Goal: Obtain resource: Obtain resource

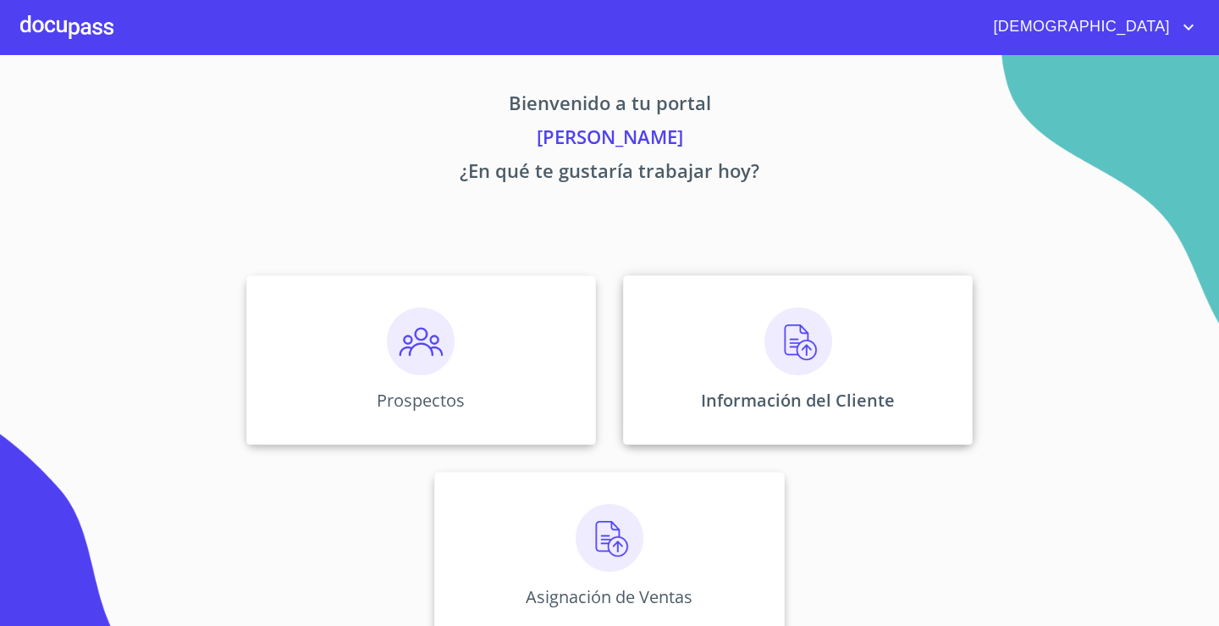
click at [769, 357] on img at bounding box center [799, 341] width 68 height 68
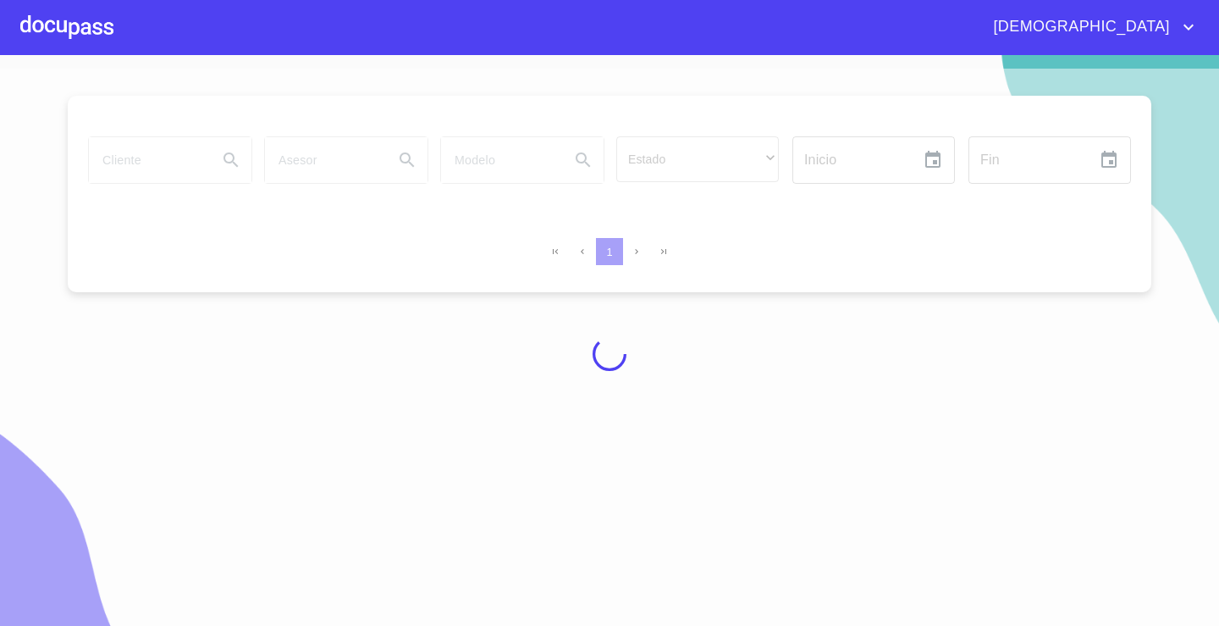
click at [200, 172] on div at bounding box center [609, 354] width 1219 height 571
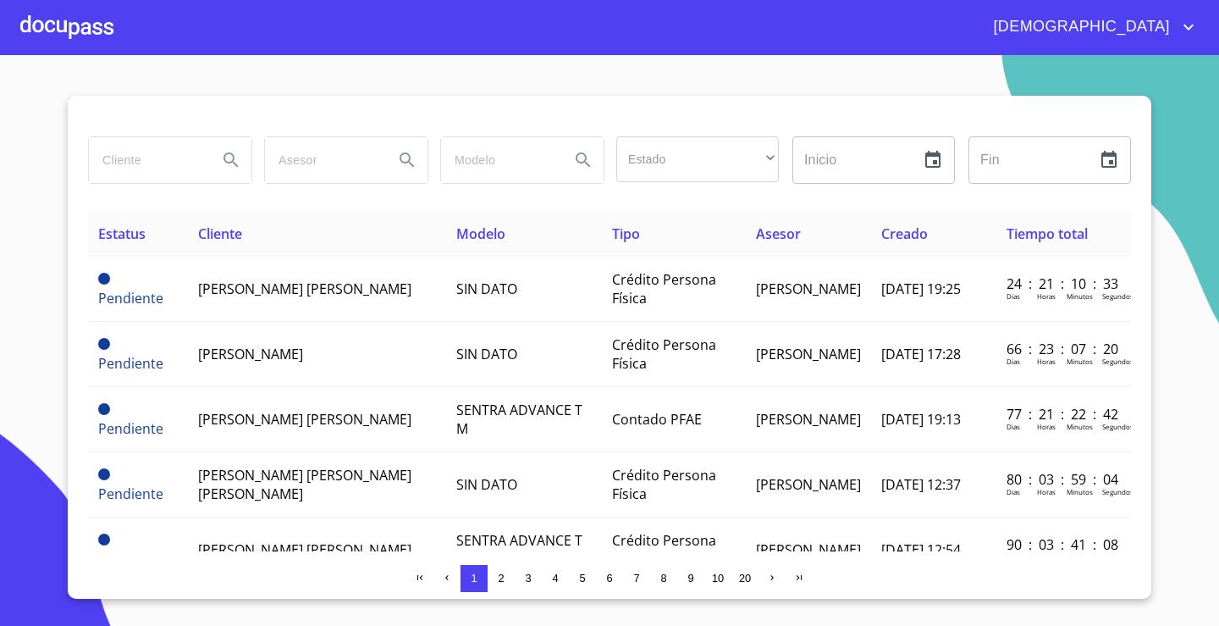
click at [174, 156] on input "search" at bounding box center [146, 160] width 115 height 46
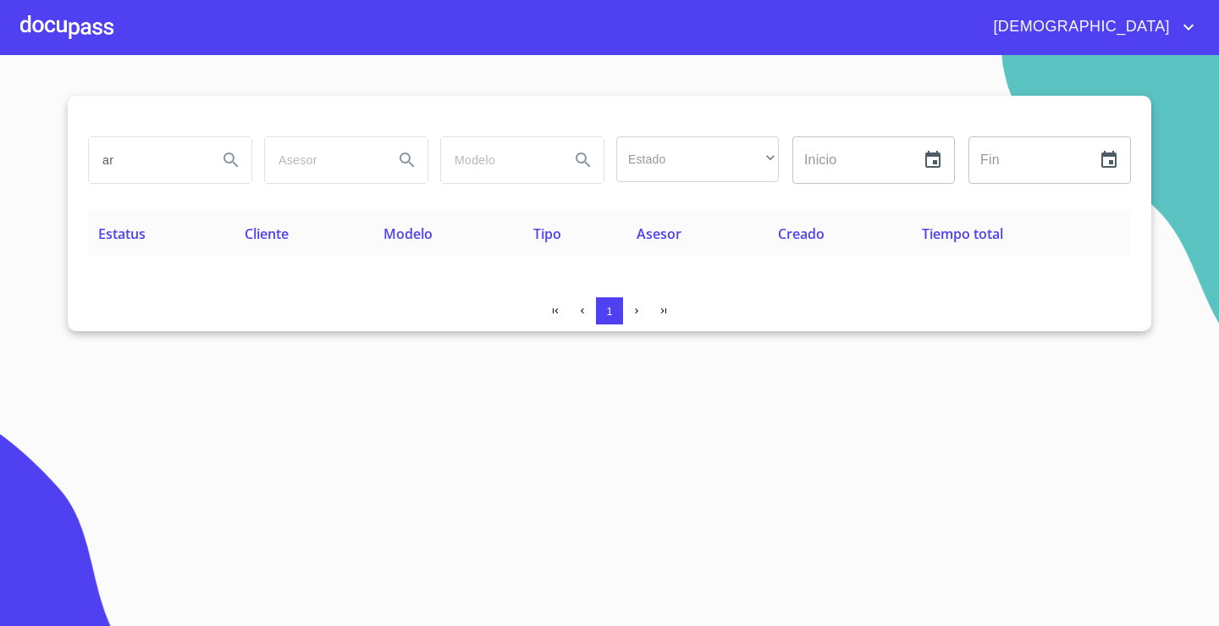
type input "a"
type input "[PERSON_NAME] [PERSON_NAME]"
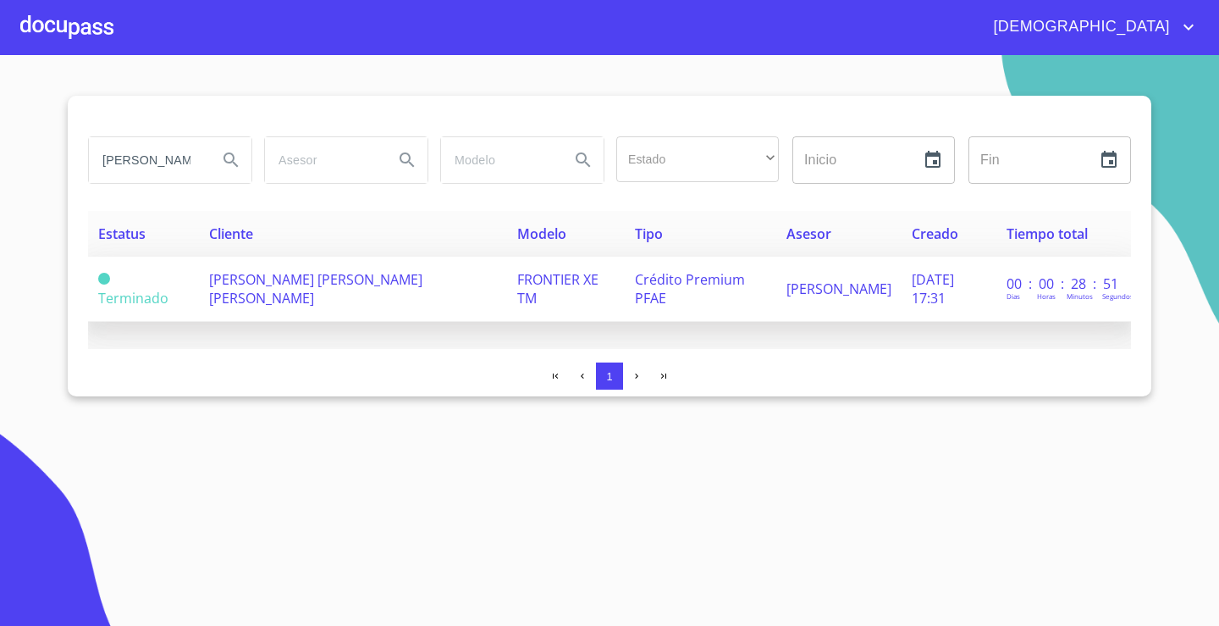
click at [279, 293] on td "[PERSON_NAME] [PERSON_NAME] [PERSON_NAME]" at bounding box center [352, 289] width 307 height 65
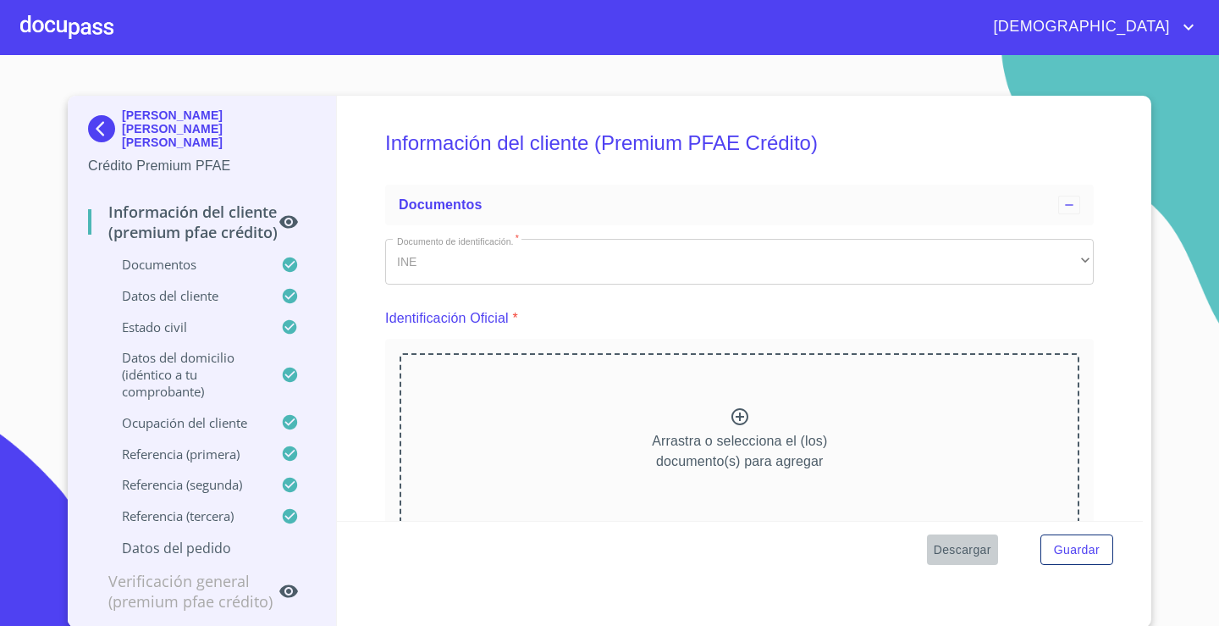
click at [968, 553] on span "Descargar" at bounding box center [963, 549] width 58 height 21
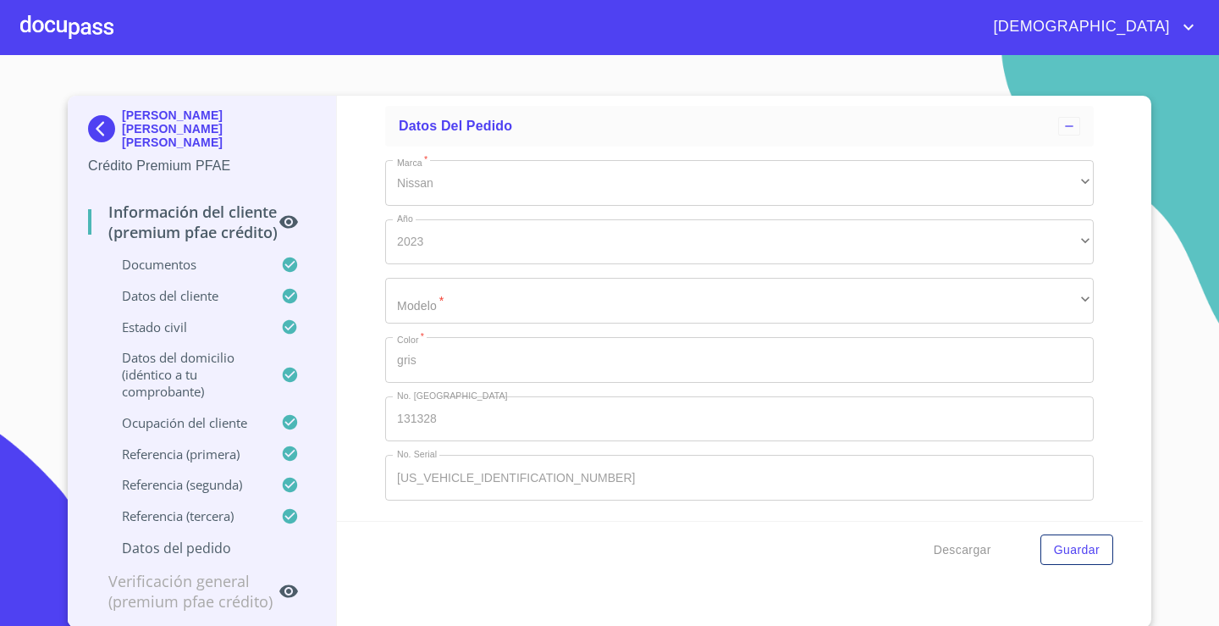
scroll to position [9795, 0]
click at [498, 307] on div "​" at bounding box center [739, 301] width 709 height 46
click at [458, 296] on div "​" at bounding box center [739, 301] width 709 height 46
click at [523, 296] on div "​" at bounding box center [739, 301] width 709 height 46
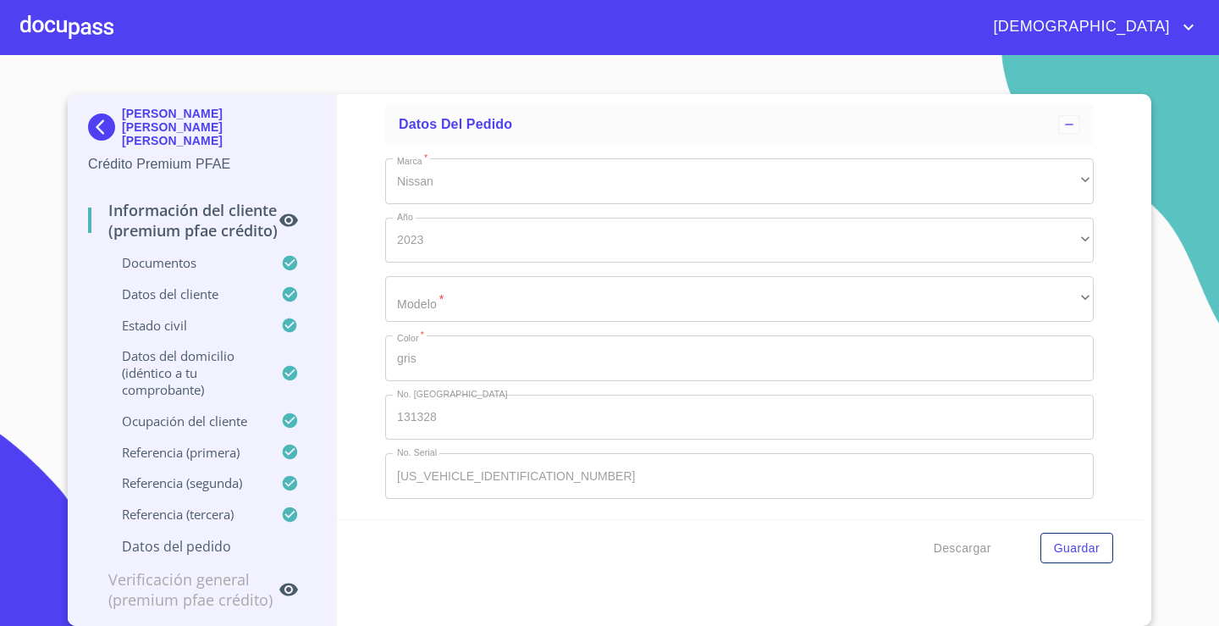
click at [461, 280] on div "​" at bounding box center [739, 299] width 709 height 46
click at [971, 557] on span "Descargar" at bounding box center [963, 548] width 58 height 21
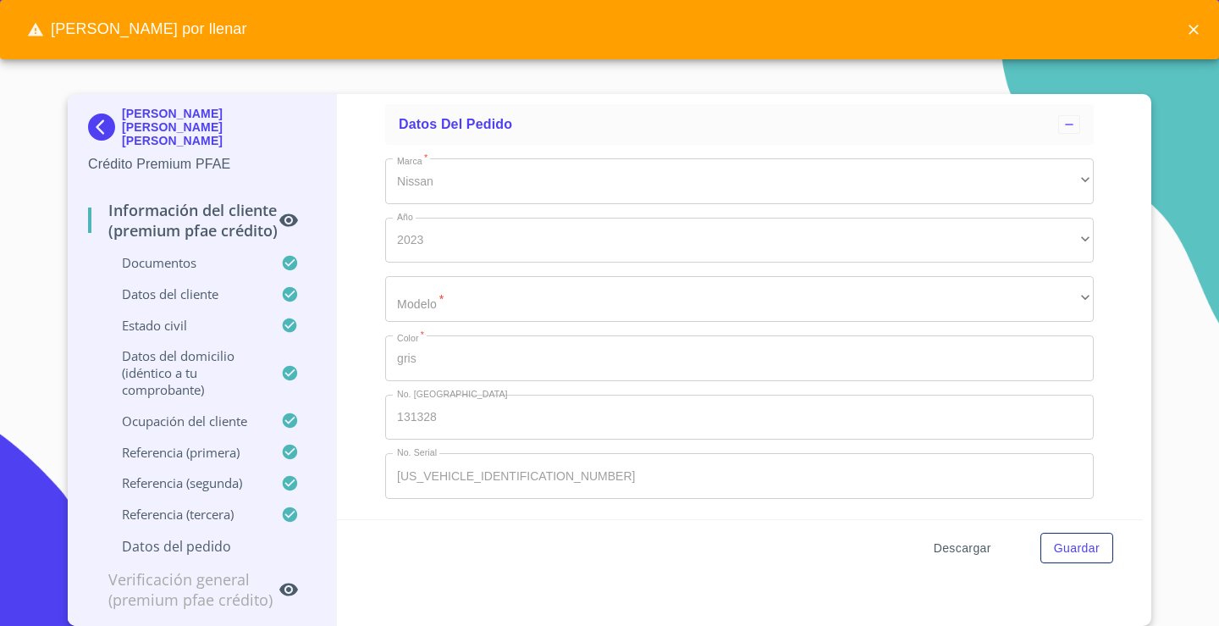
click at [971, 557] on span "Descargar" at bounding box center [963, 548] width 58 height 21
click at [430, 265] on div "Marca   * Nissan ​ Año 2023 ​ Modelo   * ​ ​ Color   * gris ​ No. Pedido 131328…" at bounding box center [739, 328] width 709 height 367
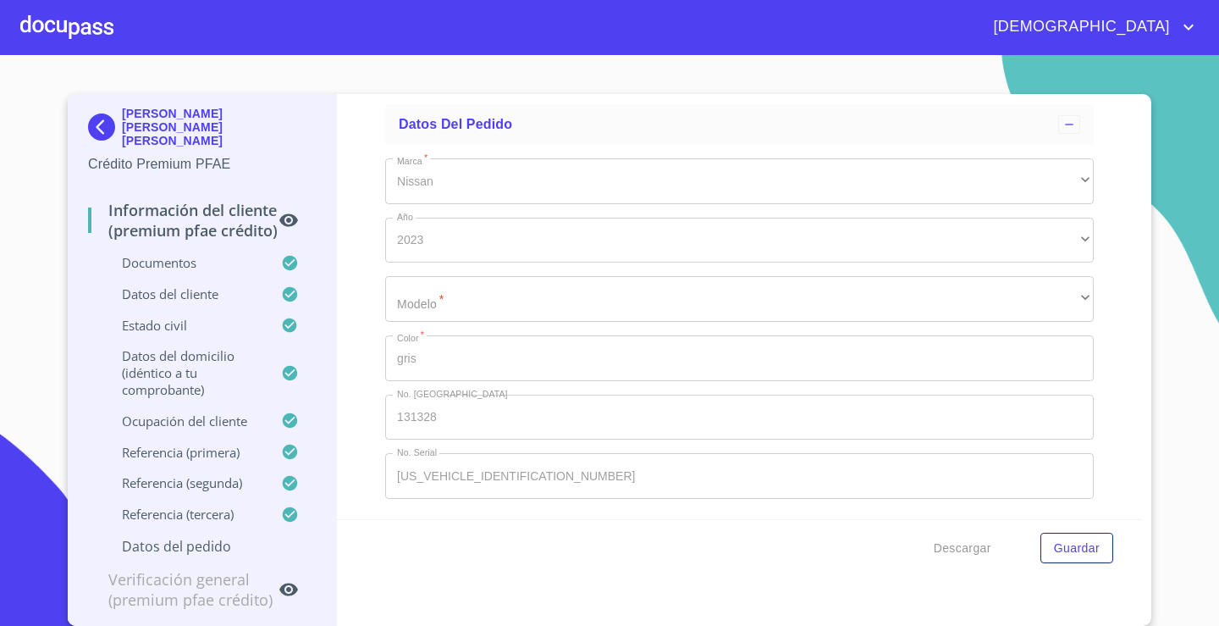
click at [460, 307] on div "​" at bounding box center [739, 299] width 709 height 46
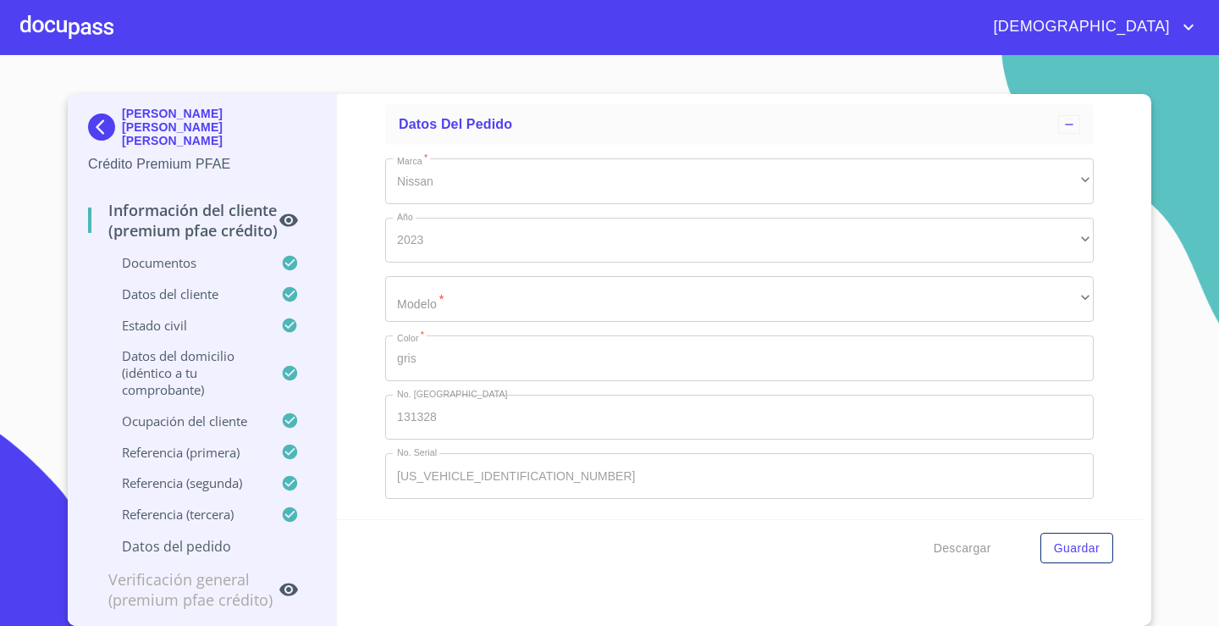
click at [460, 307] on div "​" at bounding box center [739, 299] width 709 height 46
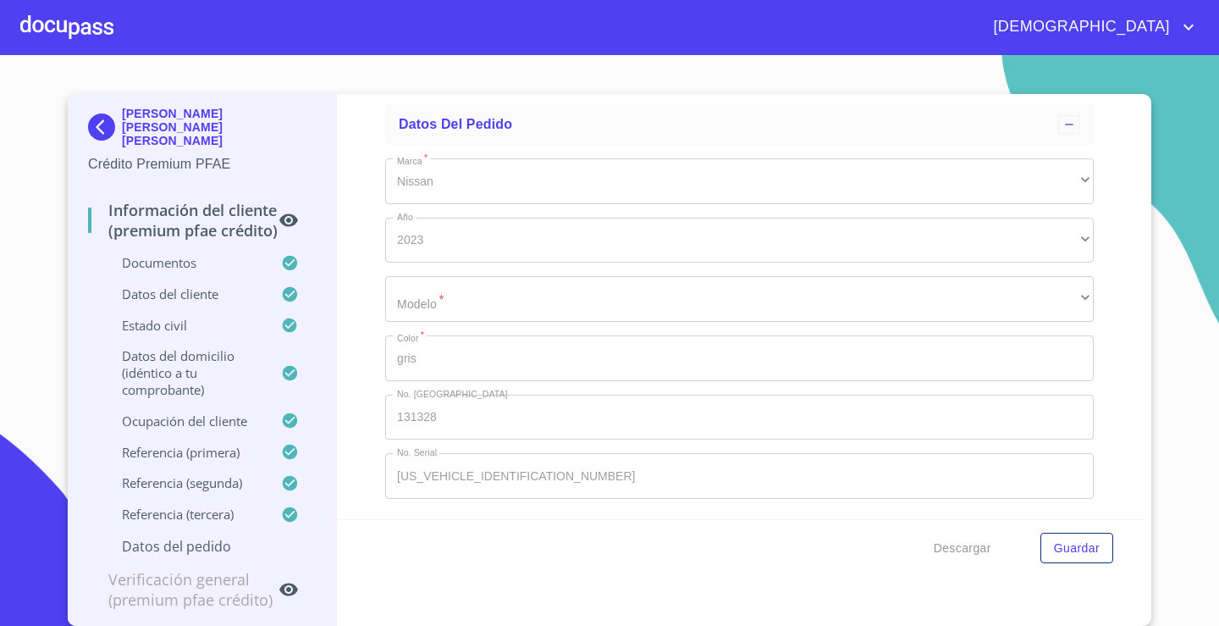
click at [460, 307] on div "​" at bounding box center [739, 299] width 709 height 46
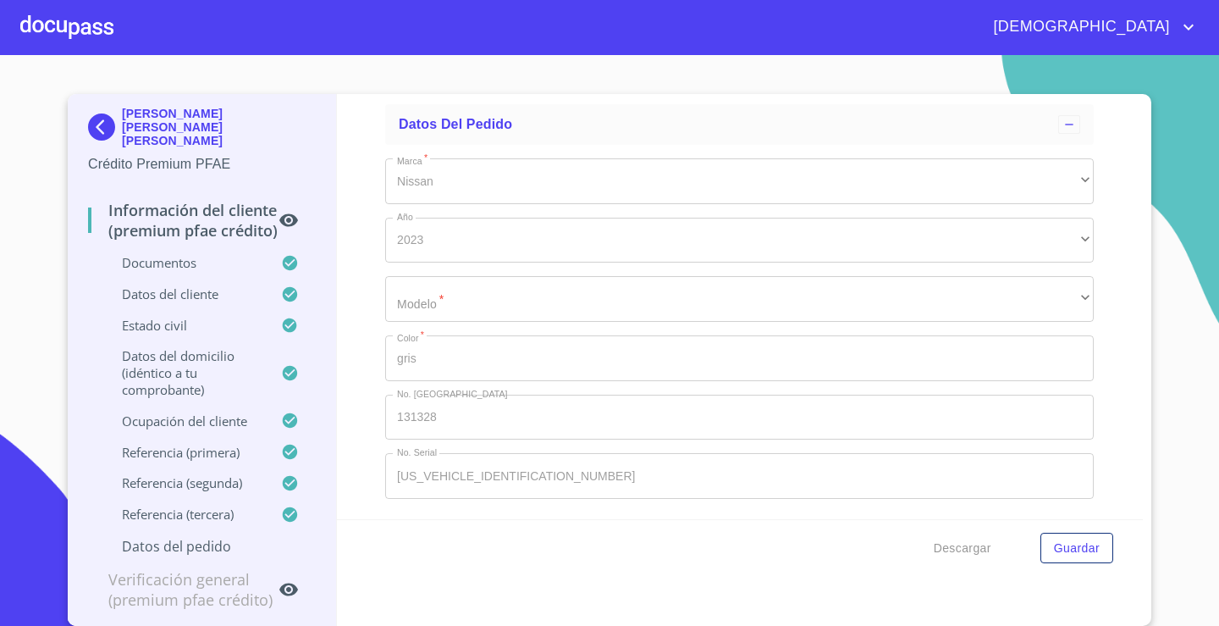
click at [460, 307] on div "​" at bounding box center [739, 299] width 709 height 46
click at [499, 254] on div "2023" at bounding box center [739, 241] width 709 height 46
click at [471, 285] on div "​" at bounding box center [739, 299] width 709 height 46
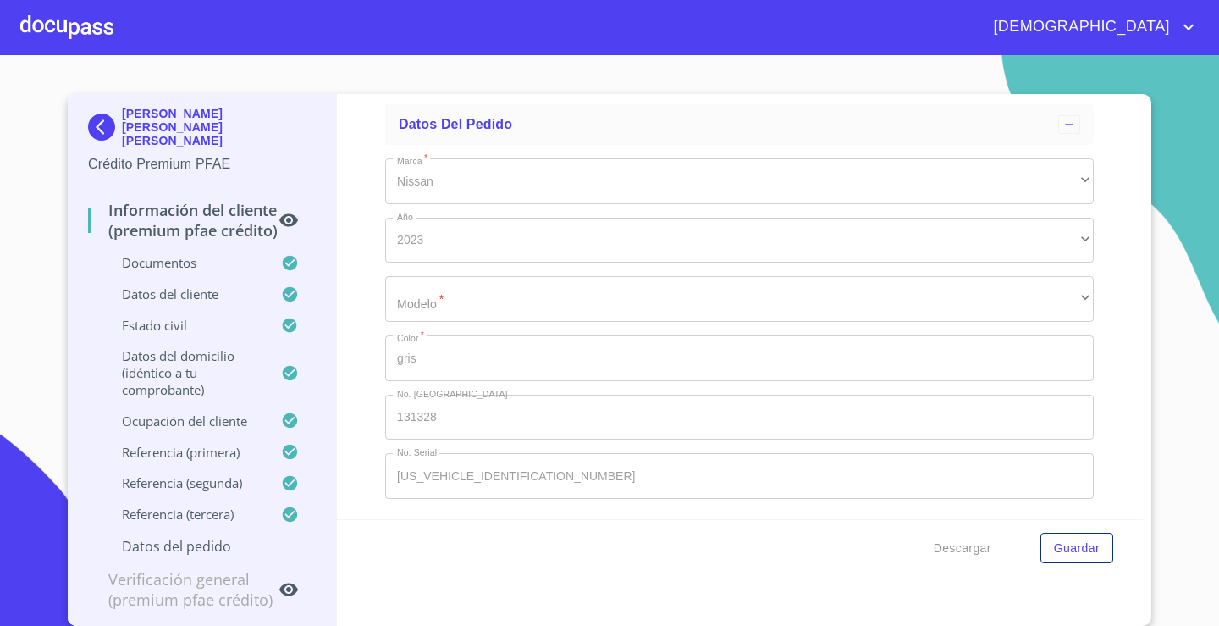
click at [1045, 530] on div "Descargar Guardar" at bounding box center [740, 548] width 807 height 58
click at [1054, 539] on span "Guardar" at bounding box center [1077, 548] width 46 height 21
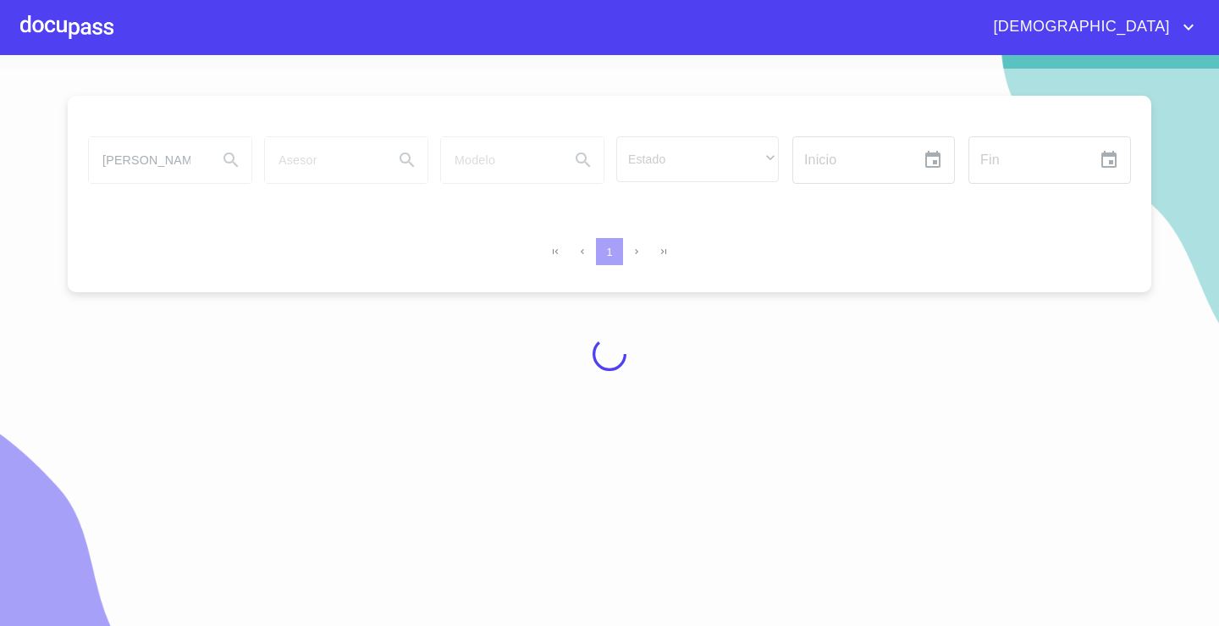
click at [116, 163] on div at bounding box center [609, 354] width 1219 height 571
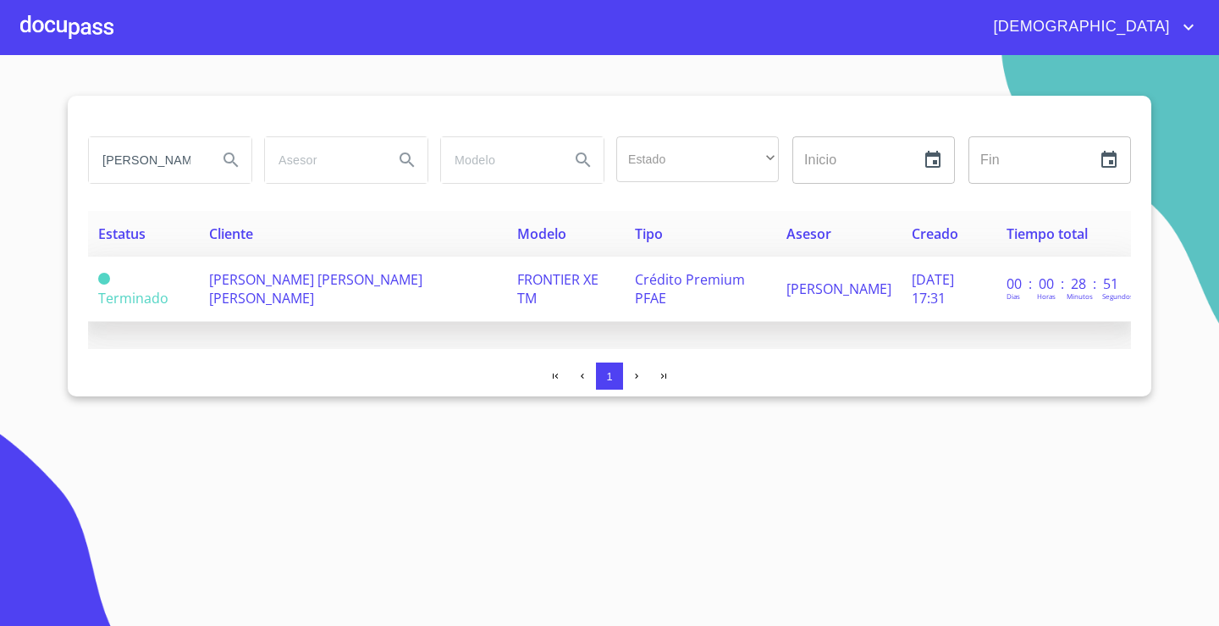
click at [383, 289] on td "[PERSON_NAME] [PERSON_NAME] [PERSON_NAME]" at bounding box center [352, 289] width 307 height 65
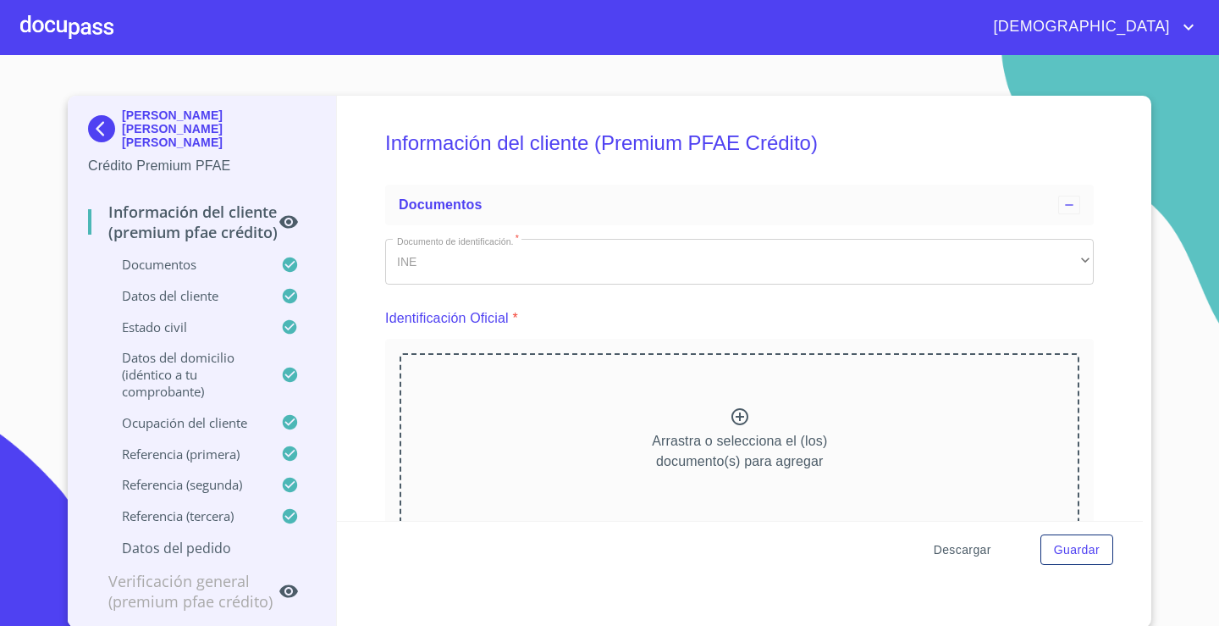
click at [965, 538] on button "Descargar" at bounding box center [962, 549] width 71 height 31
